Goal: Task Accomplishment & Management: Use online tool/utility

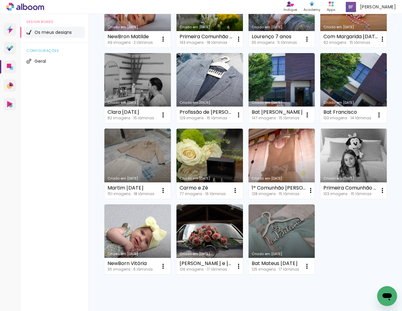
scroll to position [103, 0]
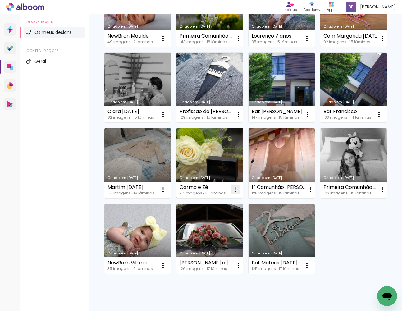
click at [235, 190] on iron-icon at bounding box center [234, 189] width 7 height 7
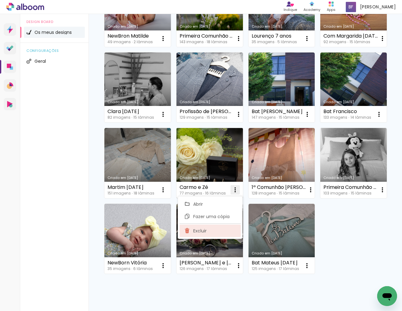
click at [199, 231] on span "Excluir" at bounding box center [199, 231] width 13 height 4
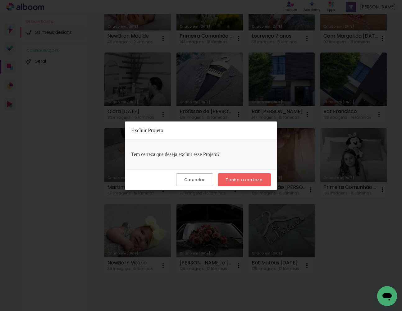
click at [0, 0] on slot "Tenho a certeza" at bounding box center [0, 0] width 0 height 0
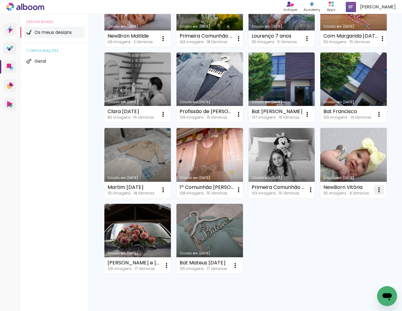
click at [377, 189] on iron-icon at bounding box center [378, 189] width 7 height 7
click at [345, 230] on span "Excluir" at bounding box center [343, 231] width 13 height 4
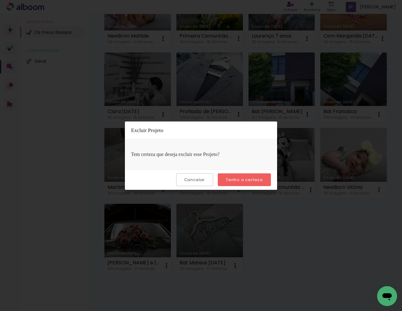
click at [0, 0] on slot "Tenho a certeza" at bounding box center [0, 0] width 0 height 0
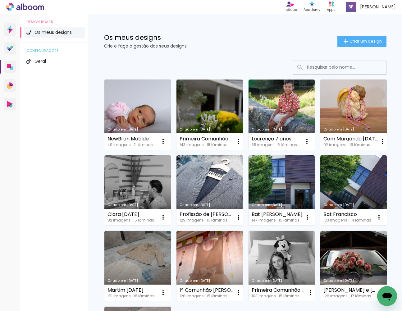
scroll to position [0, 0]
click at [358, 40] on span "Criar um design" at bounding box center [365, 41] width 32 height 4
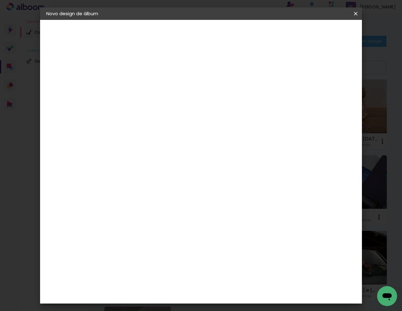
click at [148, 84] on input at bounding box center [148, 84] width 0 height 10
type input "I"
type input "Primeira Comunhão Íris"
type paper-input "Primeira Comunhão Íris"
click at [0, 0] on slot "Avançar" at bounding box center [0, 0] width 0 height 0
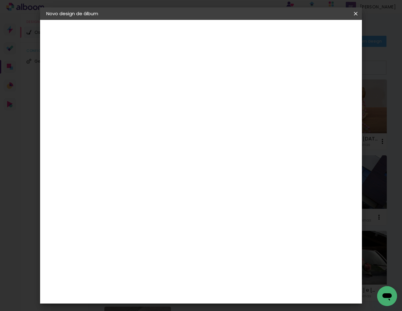
click at [0, 0] on slot "Tamanho Livre" at bounding box center [0, 0] width 0 height 0
click at [0, 0] on slot "Avançar" at bounding box center [0, 0] width 0 height 0
click at [244, 220] on input "60" at bounding box center [237, 220] width 16 height 9
drag, startPoint x: 239, startPoint y: 221, endPoint x: 229, endPoint y: 220, distance: 10.3
click at [229, 220] on input "60" at bounding box center [237, 220] width 16 height 9
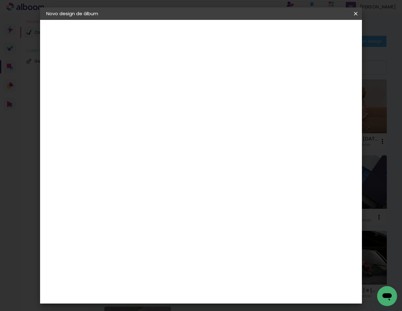
scroll to position [59, 0]
type input "50"
type paper-input "50"
click at [136, 164] on input "30" at bounding box center [128, 165] width 16 height 9
drag, startPoint x: 133, startPoint y: 165, endPoint x: 128, endPoint y: 166, distance: 5.0
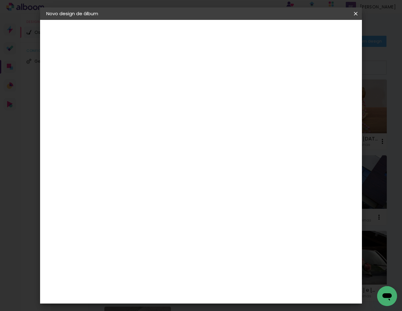
click at [128, 166] on input "30" at bounding box center [128, 165] width 16 height 9
type input "25"
type paper-input "25"
click at [321, 35] on span "Iniciar design" at bounding box center [307, 33] width 28 height 4
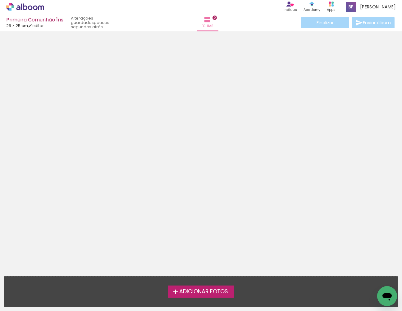
click at [202, 292] on span "Adicionar Fotos" at bounding box center [203, 292] width 49 height 6
click at [0, 0] on input "file" at bounding box center [0, 0] width 0 height 0
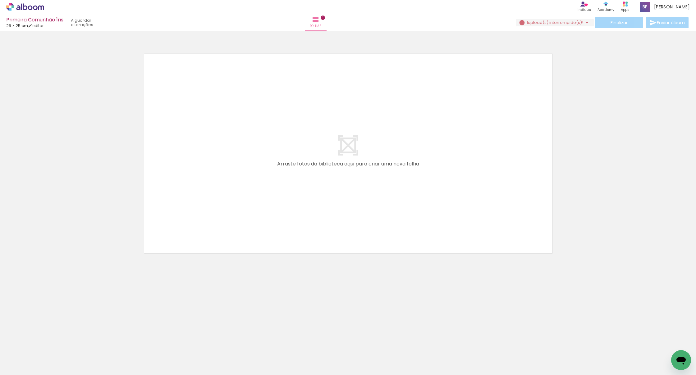
drag, startPoint x: 98, startPoint y: 328, endPoint x: 243, endPoint y: 200, distance: 193.2
click at [243, 200] on quentale-workspace at bounding box center [348, 187] width 696 height 375
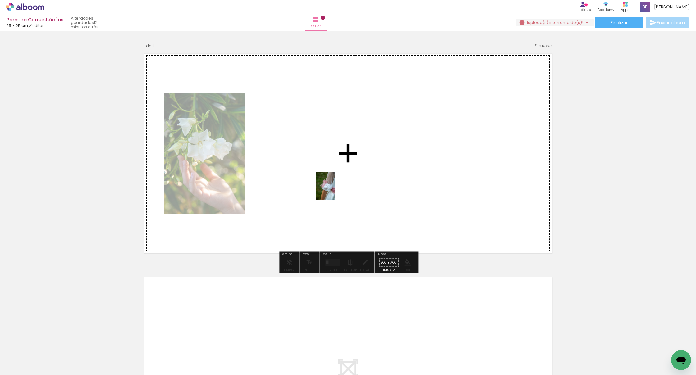
drag, startPoint x: 204, startPoint y: 351, endPoint x: 337, endPoint y: 189, distance: 210.2
click at [337, 189] on quentale-workspace at bounding box center [348, 187] width 696 height 375
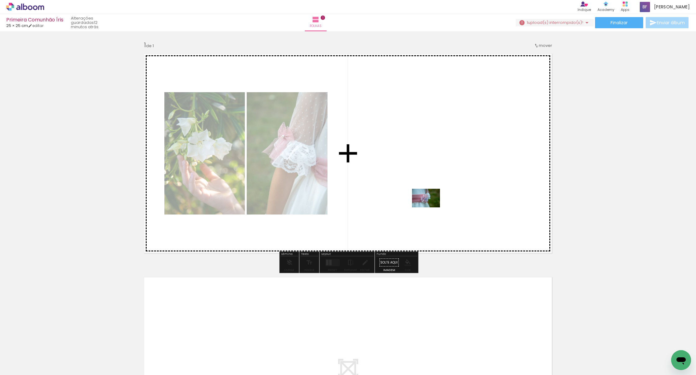
drag, startPoint x: 169, startPoint y: 354, endPoint x: 447, endPoint y: 196, distance: 319.6
click at [402, 196] on quentale-workspace at bounding box center [348, 187] width 696 height 375
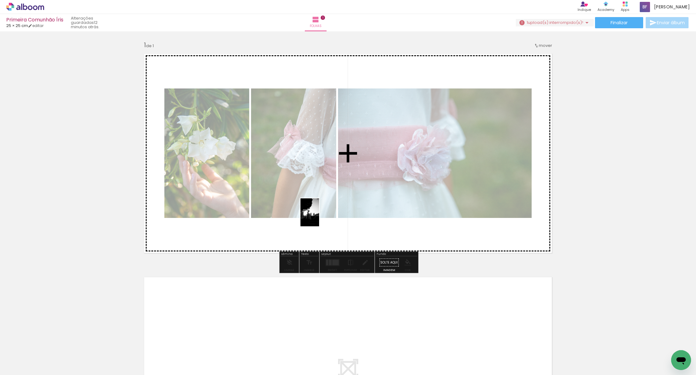
drag, startPoint x: 131, startPoint y: 342, endPoint x: 319, endPoint y: 217, distance: 226.0
click at [319, 217] on quentale-workspace at bounding box center [348, 187] width 696 height 375
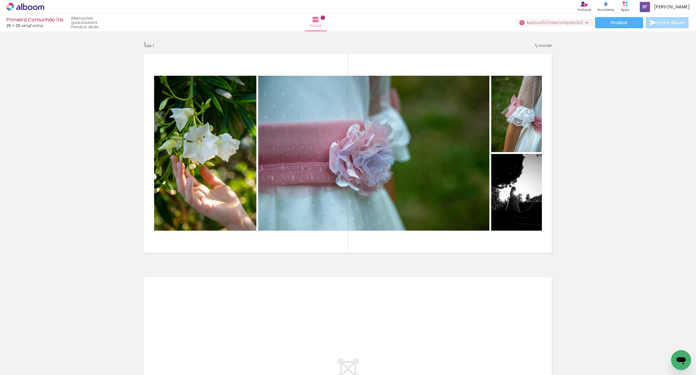
scroll to position [0, 2]
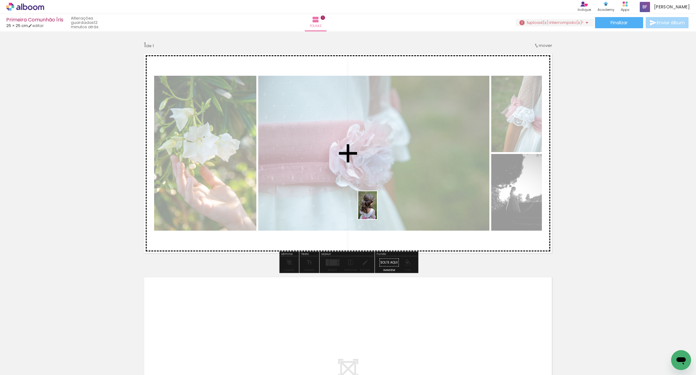
drag, startPoint x: 237, startPoint y: 360, endPoint x: 377, endPoint y: 210, distance: 205.2
click at [377, 210] on quentale-workspace at bounding box center [348, 187] width 696 height 375
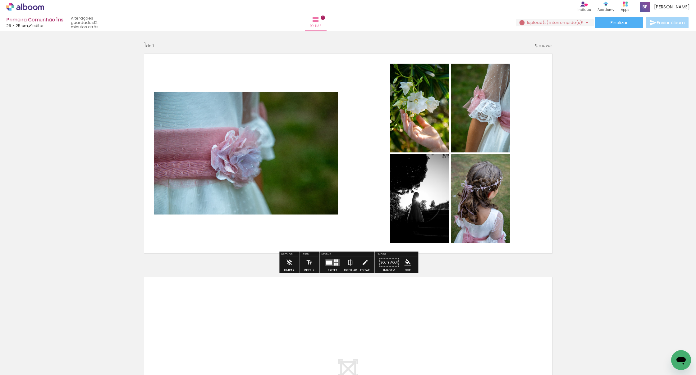
click at [332, 263] on quentale-layouter at bounding box center [332, 262] width 14 height 7
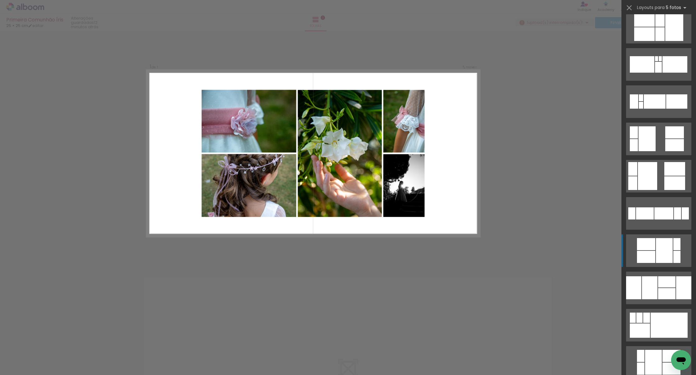
scroll to position [1890, 0]
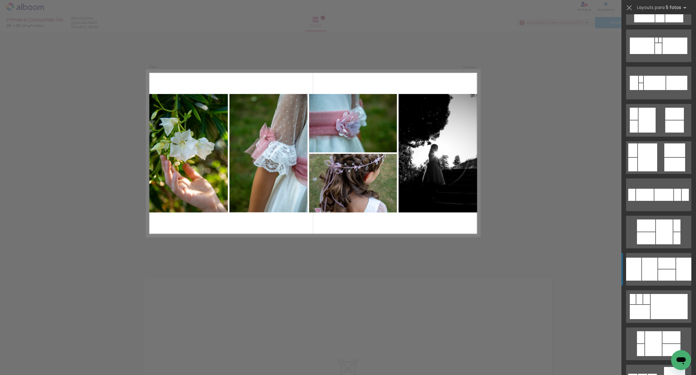
click at [402, 270] on div at bounding box center [666, 275] width 17 height 11
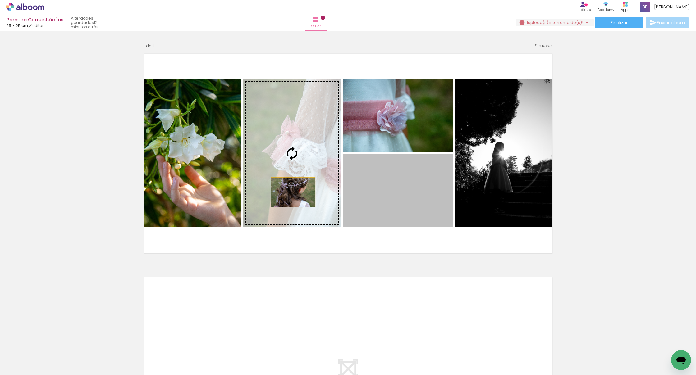
drag, startPoint x: 424, startPoint y: 195, endPoint x: 298, endPoint y: 191, distance: 126.1
click at [0, 0] on slot at bounding box center [0, 0] width 0 height 0
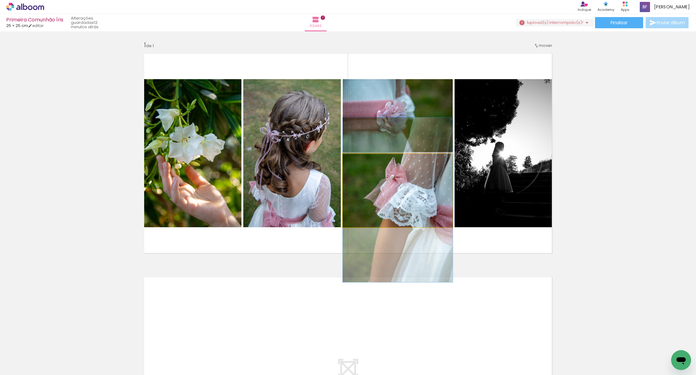
drag, startPoint x: 402, startPoint y: 192, endPoint x: 399, endPoint y: 200, distance: 8.0
click at [399, 202] on div at bounding box center [398, 199] width 110 height 165
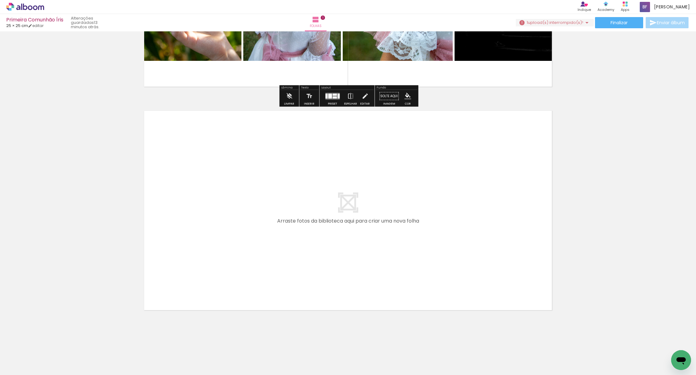
scroll to position [166, 0]
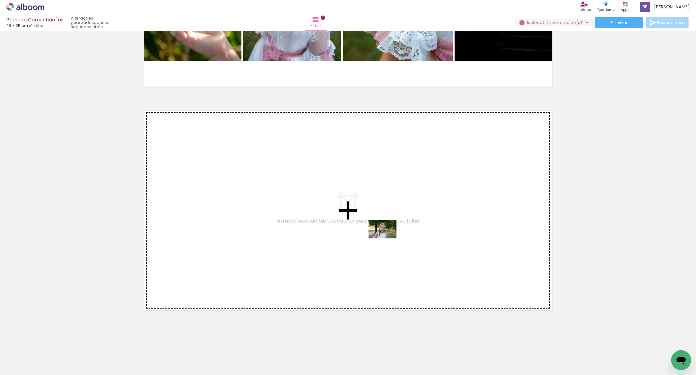
click at [387, 238] on quentale-workspace at bounding box center [348, 187] width 696 height 375
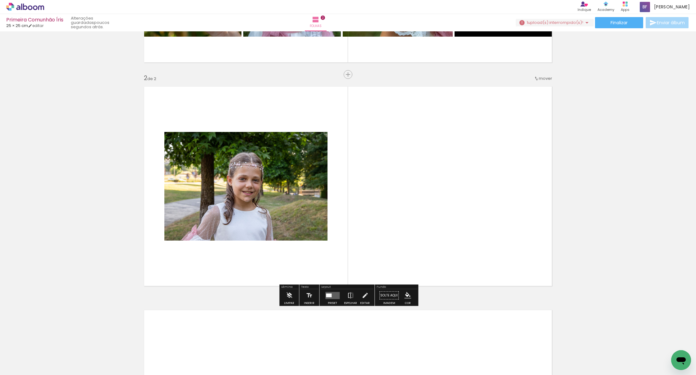
scroll to position [193, 0]
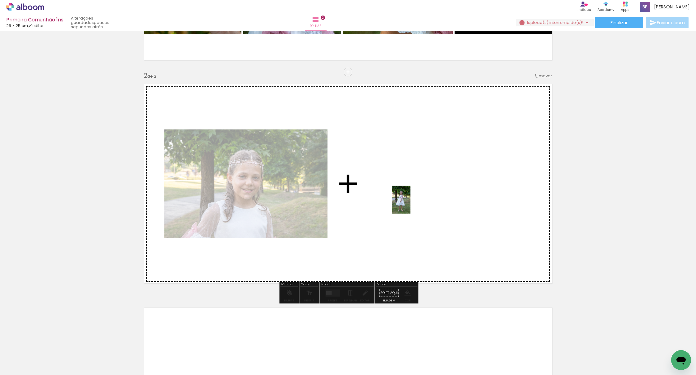
drag, startPoint x: 313, startPoint y: 318, endPoint x: 410, endPoint y: 204, distance: 149.7
click at [402, 204] on quentale-workspace at bounding box center [348, 187] width 696 height 375
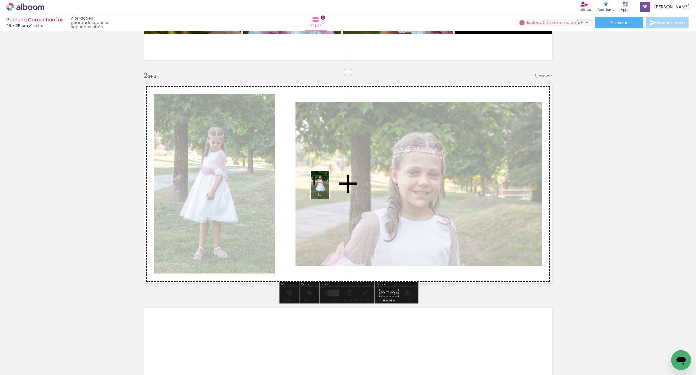
drag, startPoint x: 339, startPoint y: 350, endPoint x: 329, endPoint y: 189, distance: 161.2
click at [329, 189] on quentale-workspace at bounding box center [348, 187] width 696 height 375
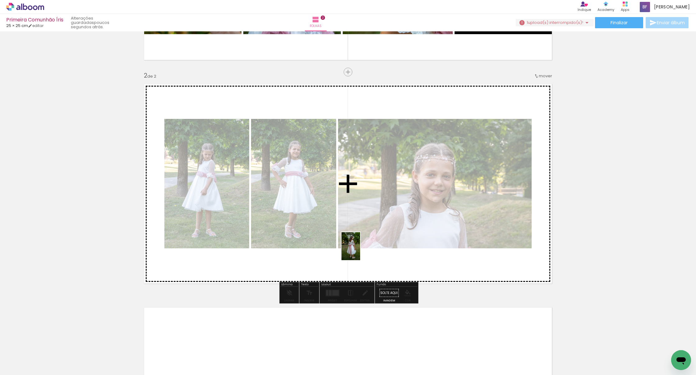
drag, startPoint x: 409, startPoint y: 358, endPoint x: 358, endPoint y: 246, distance: 122.9
click at [358, 245] on quentale-workspace at bounding box center [348, 187] width 696 height 375
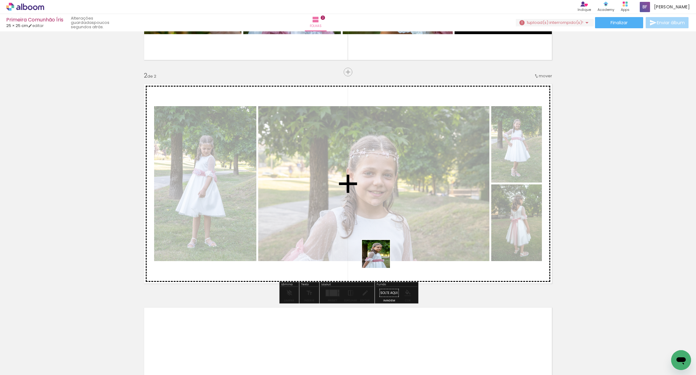
drag, startPoint x: 322, startPoint y: 342, endPoint x: 384, endPoint y: 247, distance: 113.1
click at [384, 247] on quentale-workspace at bounding box center [348, 187] width 696 height 375
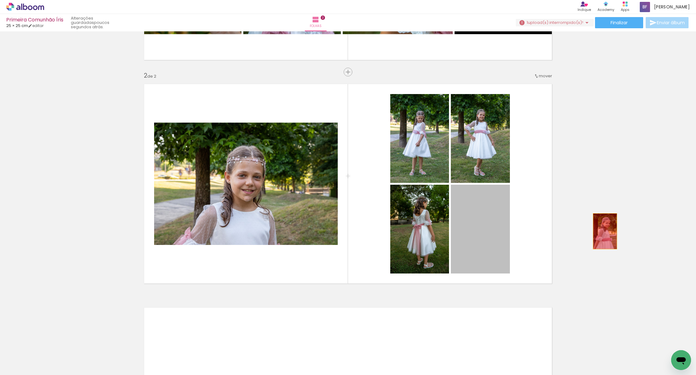
drag, startPoint x: 488, startPoint y: 240, endPoint x: 604, endPoint y: 231, distance: 117.1
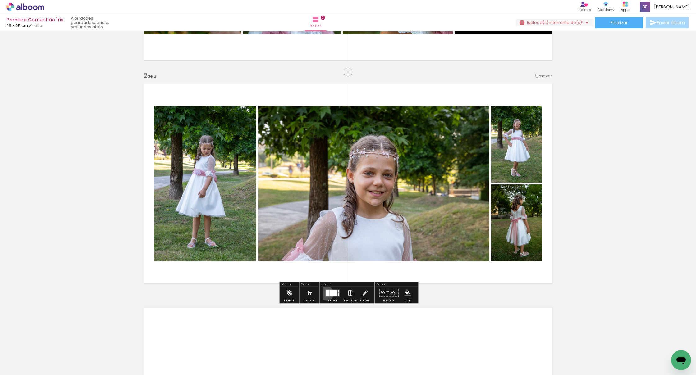
drag, startPoint x: 325, startPoint y: 293, endPoint x: 343, endPoint y: 292, distance: 17.8
click at [325, 293] on div at bounding box center [326, 293] width 3 height 6
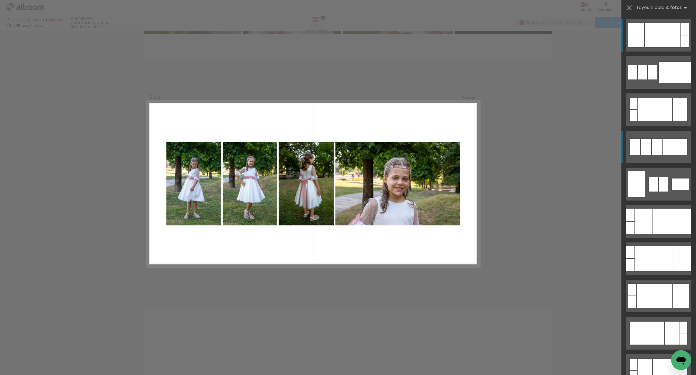
click at [402, 147] on div at bounding box center [675, 147] width 24 height 16
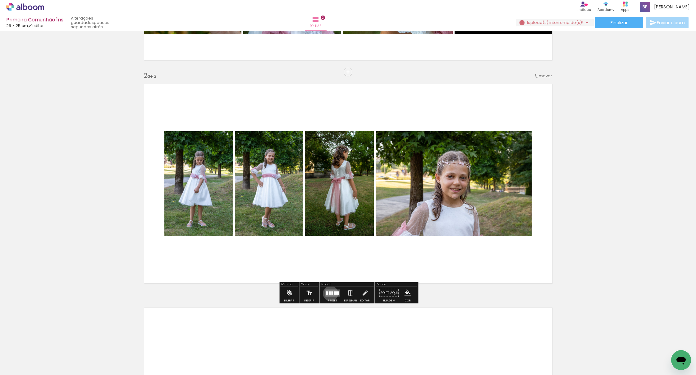
click at [329, 293] on div at bounding box center [330, 292] width 2 height 3
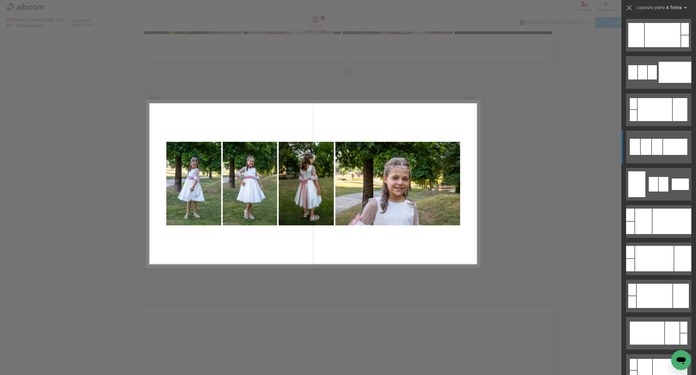
scroll to position [112, 0]
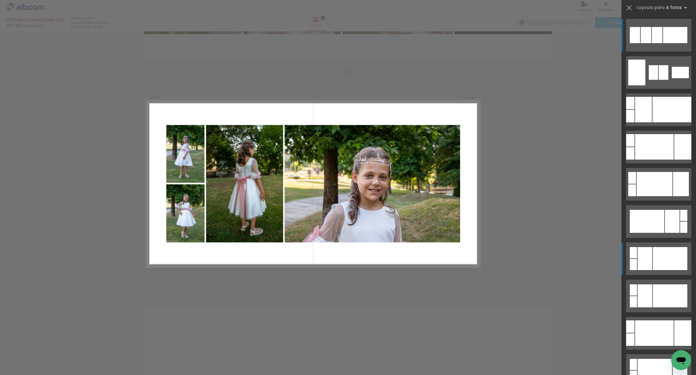
click at [402, 252] on div at bounding box center [669, 258] width 34 height 23
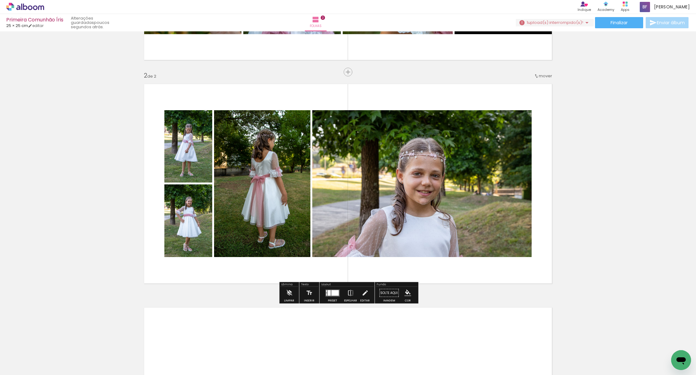
click at [243, 202] on div at bounding box center [262, 183] width 98 height 147
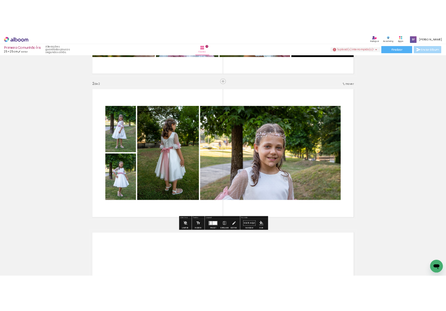
scroll to position [0, 0]
